Goal: Transaction & Acquisition: Purchase product/service

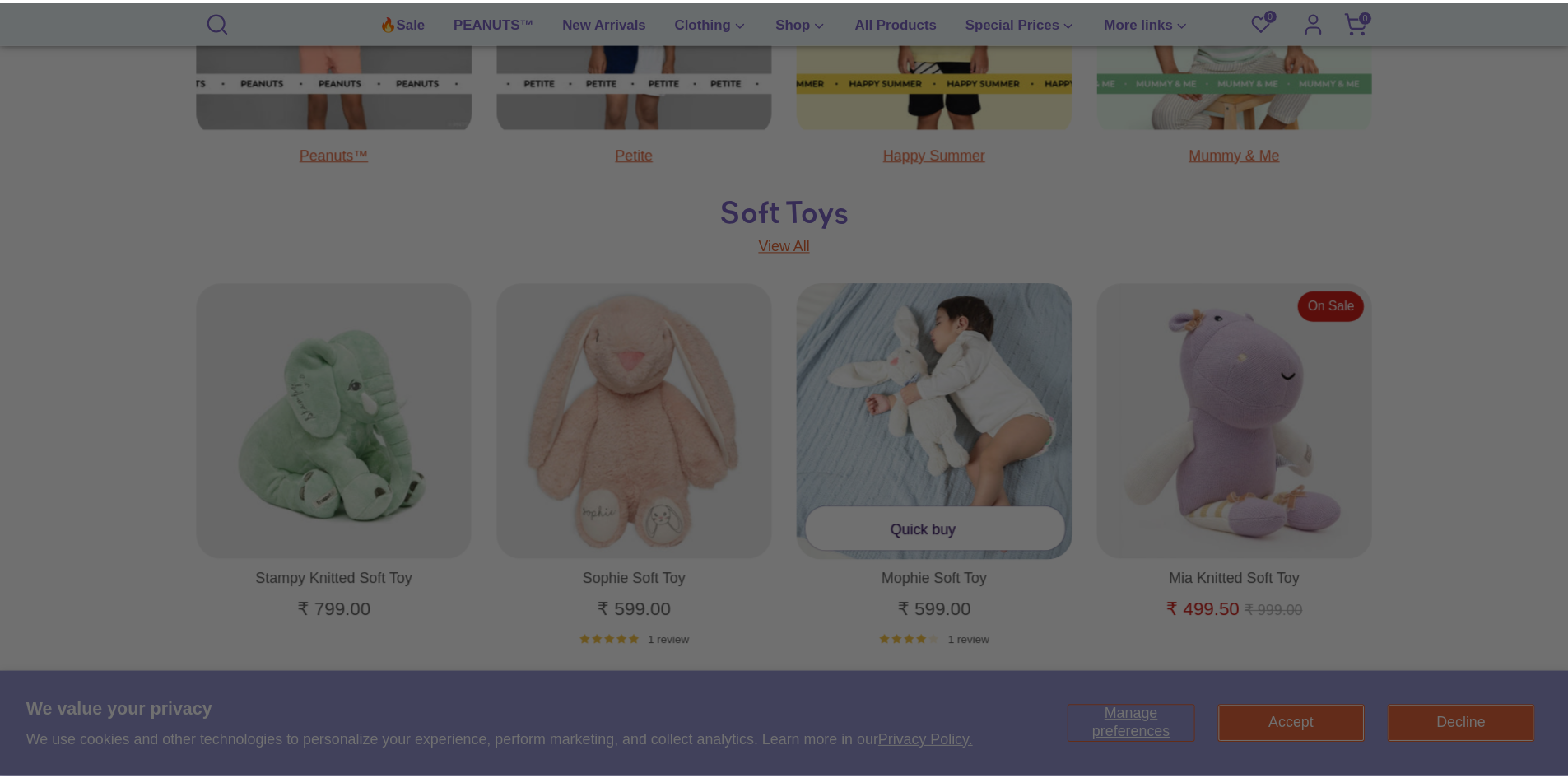
scroll to position [1152, 0]
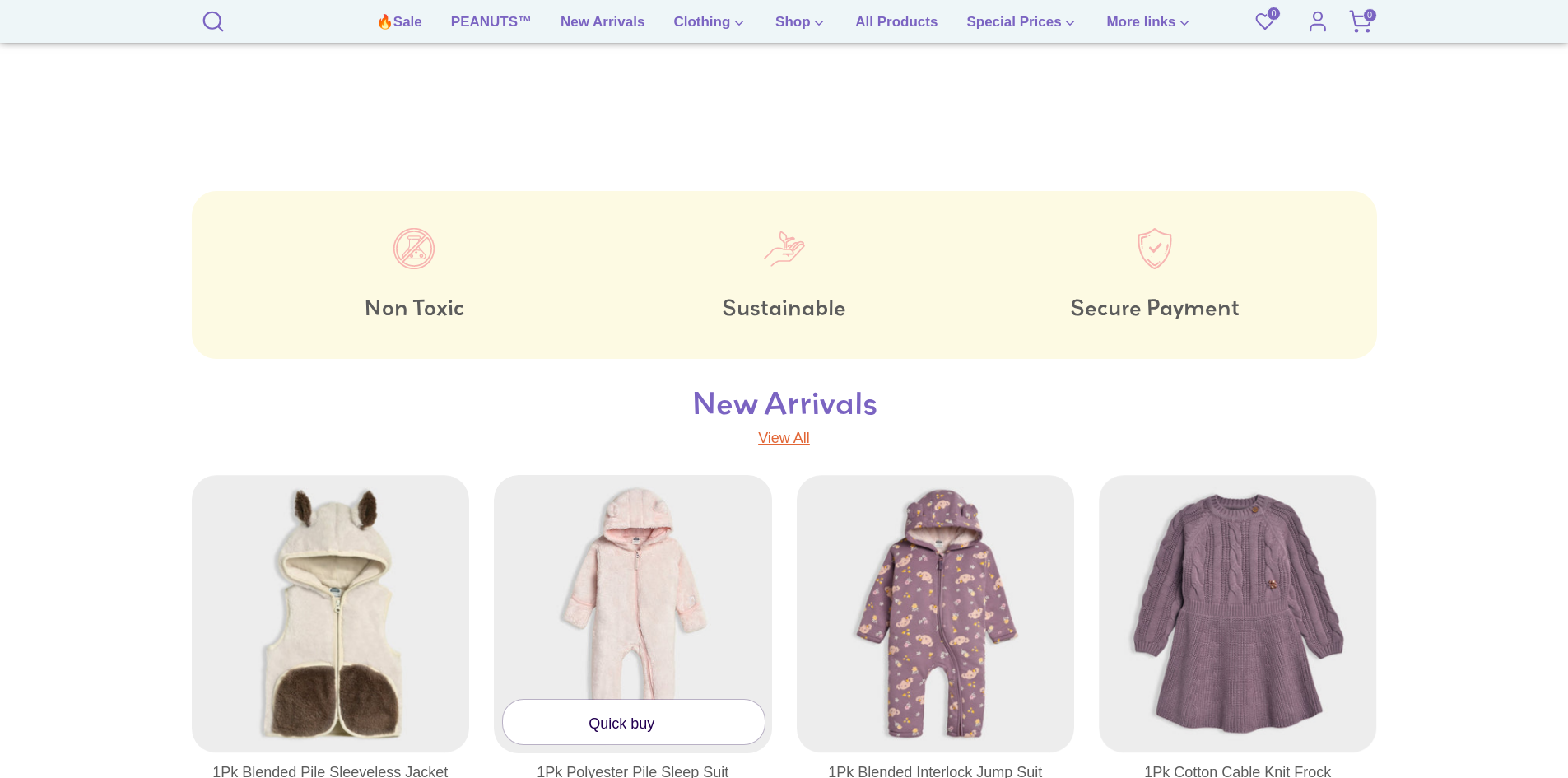
scroll to position [2387, 0]
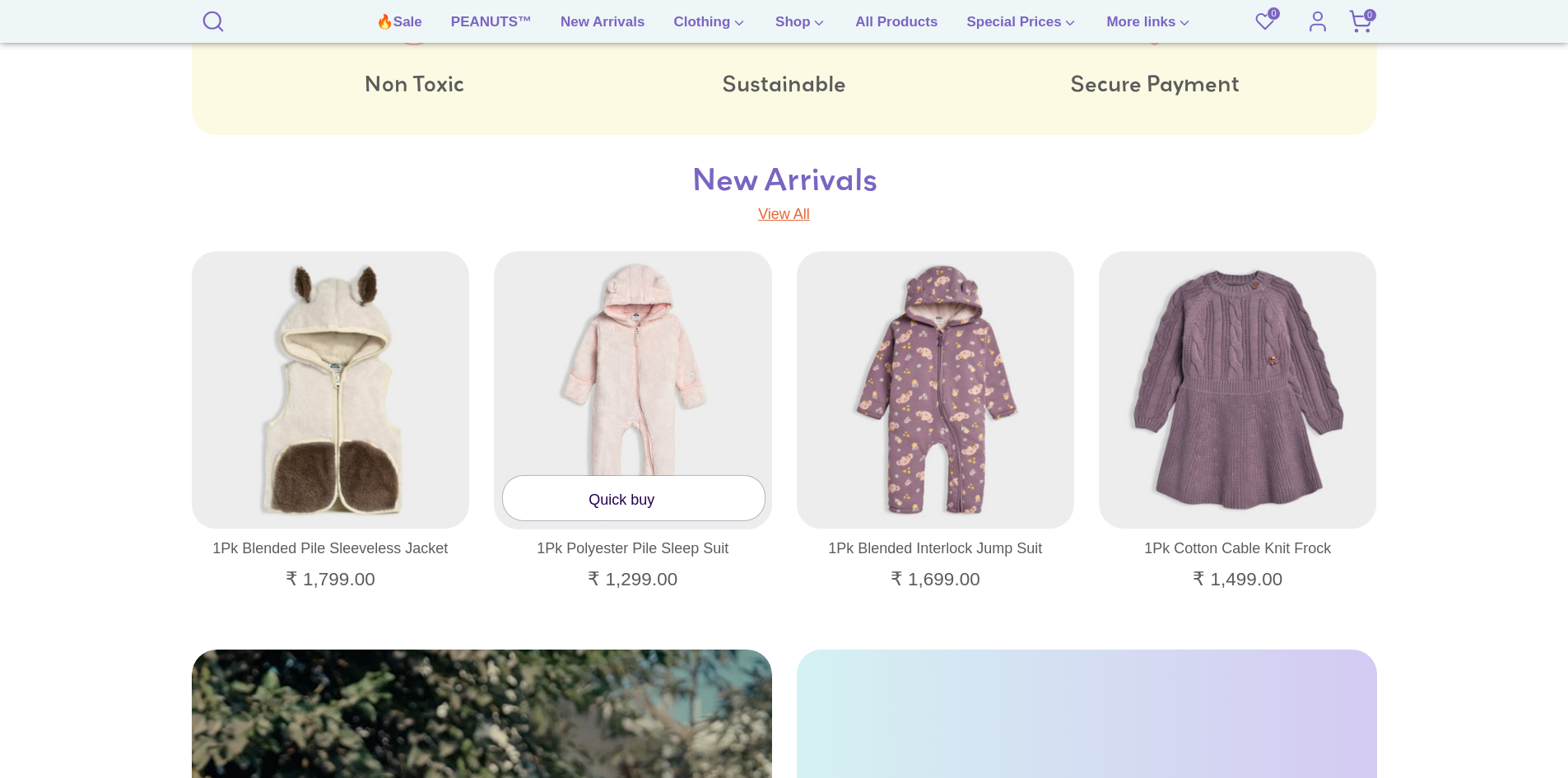
click at [634, 499] on link "Quick buy" at bounding box center [634, 497] width 262 height 43
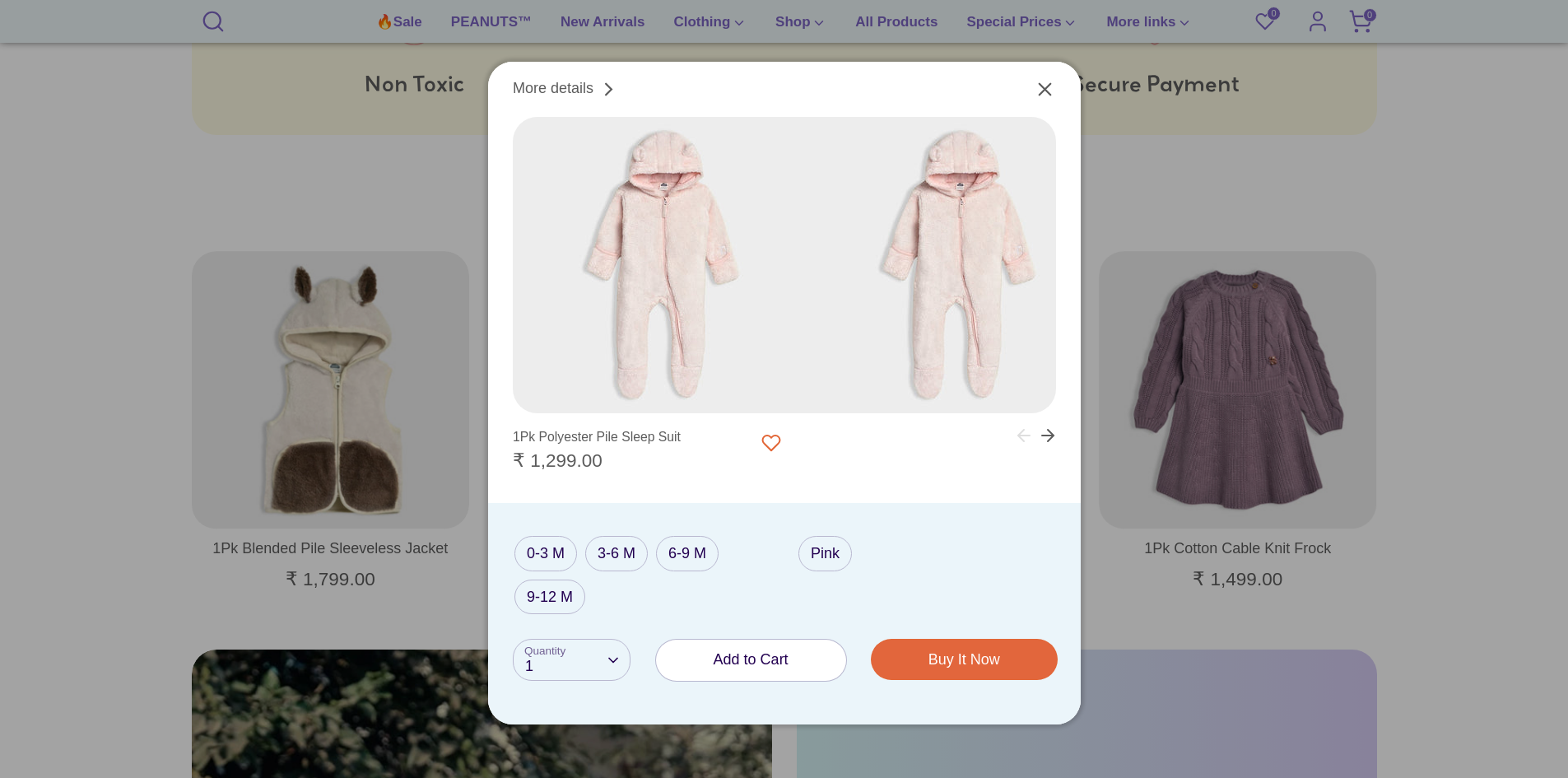
click at [717, 664] on span "Add to Cart" at bounding box center [751, 659] width 75 height 16
